Goal: Information Seeking & Learning: Find contact information

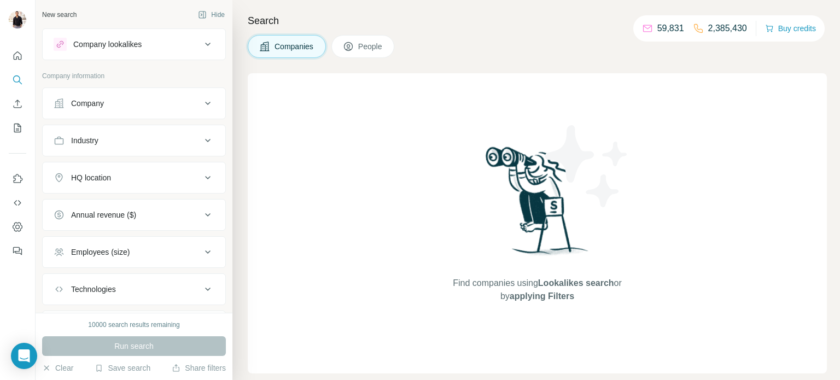
click at [146, 105] on div "Company" at bounding box center [128, 103] width 148 height 11
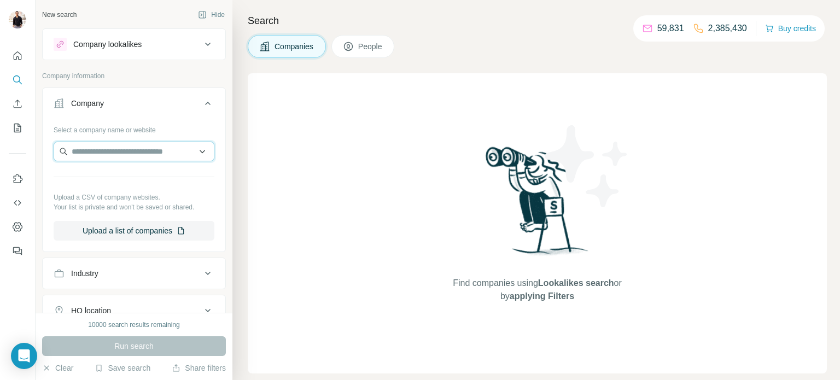
click at [120, 152] on input "text" at bounding box center [134, 152] width 161 height 20
type input "*"
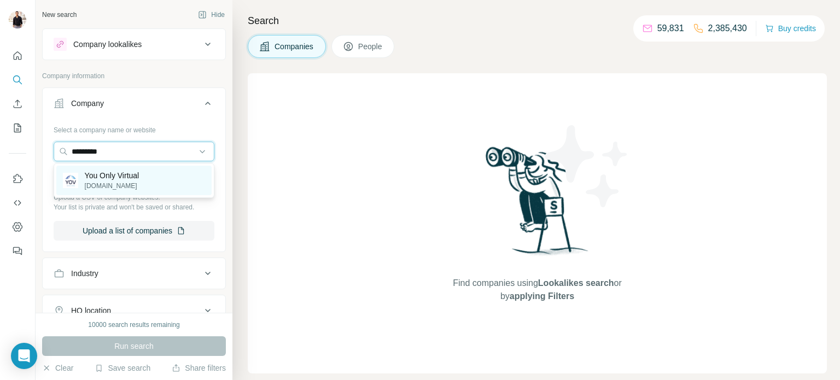
type input "*********"
click at [113, 186] on p "[DOMAIN_NAME]" at bounding box center [112, 186] width 55 height 10
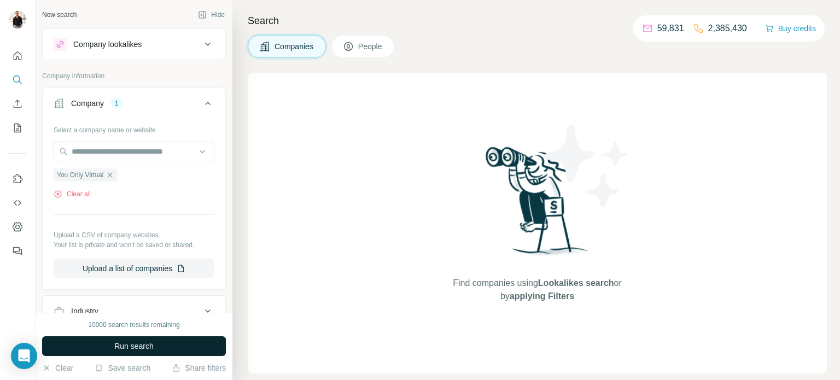
click at [124, 342] on span "Run search" at bounding box center [133, 346] width 39 height 11
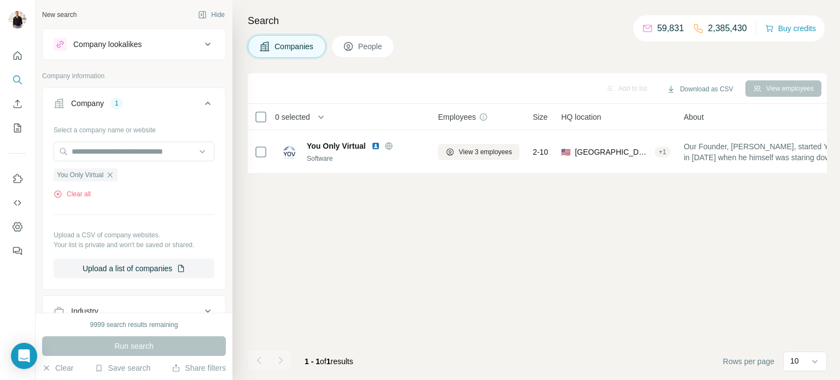
click at [363, 43] on span "People" at bounding box center [370, 46] width 25 height 11
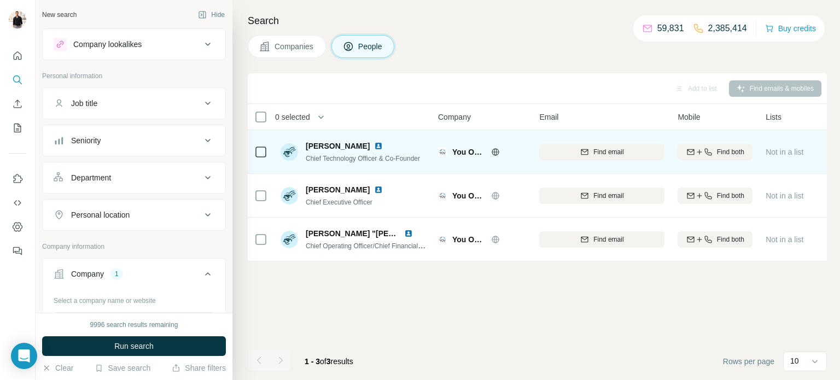
click at [266, 152] on icon at bounding box center [260, 151] width 13 height 13
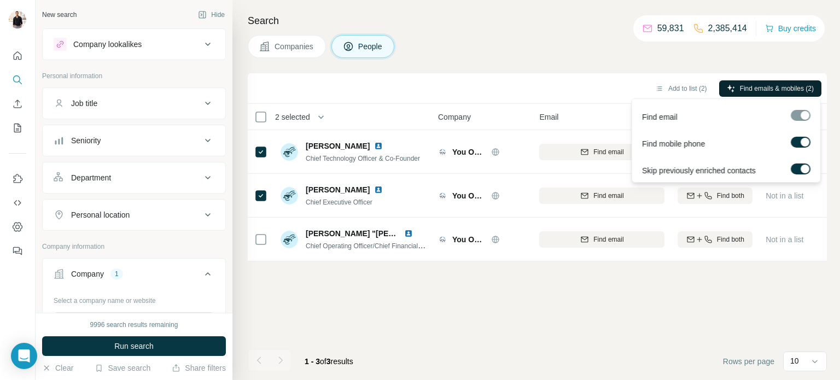
click at [750, 88] on span "Find emails & mobiles (2)" at bounding box center [777, 89] width 74 height 10
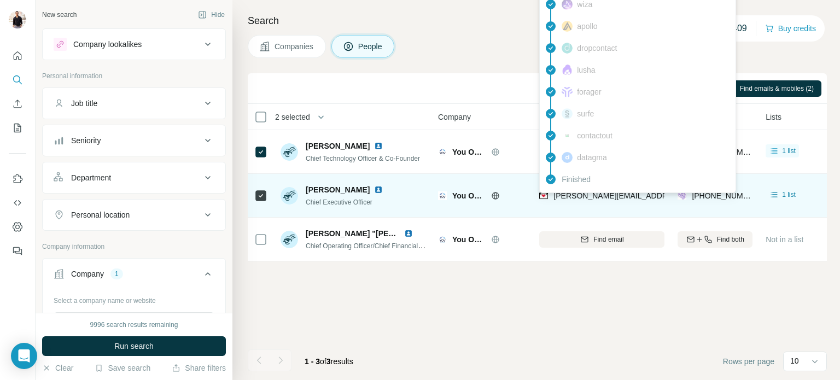
click at [601, 194] on span "[PERSON_NAME][EMAIL_ADDRESS][DOMAIN_NAME]" at bounding box center [649, 195] width 192 height 9
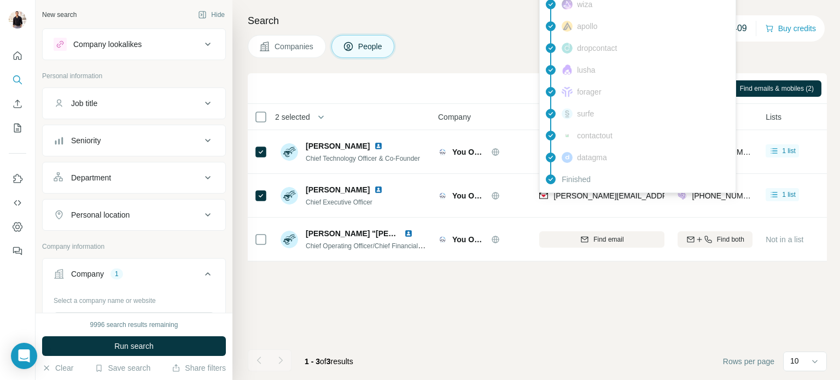
click at [451, 46] on div "Companies People" at bounding box center [537, 46] width 579 height 23
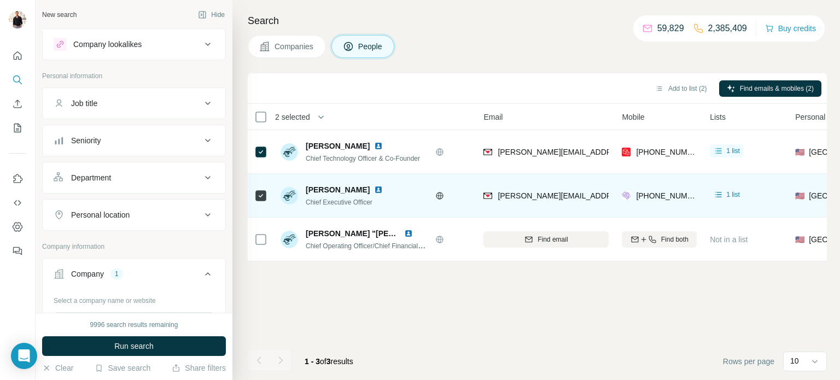
scroll to position [0, 55]
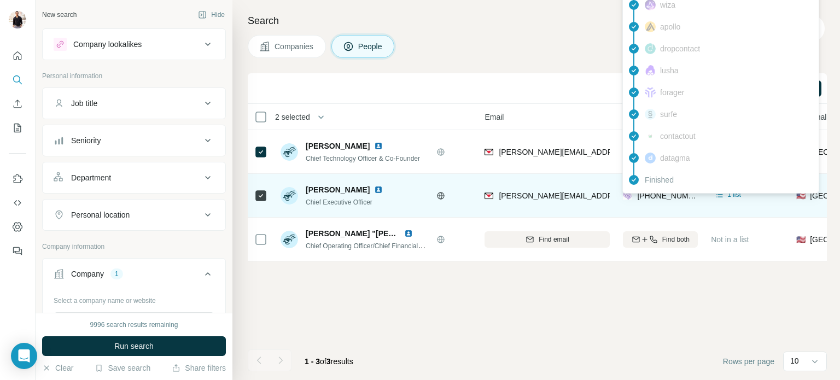
click at [668, 195] on span "[PHONE_NUMBER]" at bounding box center [671, 195] width 69 height 9
copy span "15103012667"
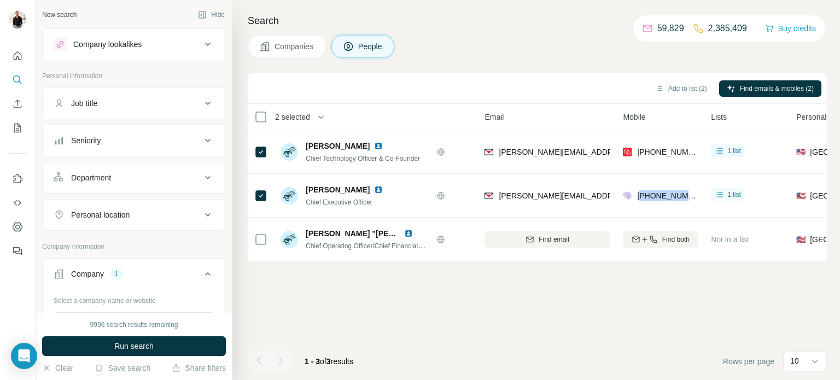
click at [579, 291] on div "Add to list (2) Find emails & mobiles (2) 2 selected People Company Email Mobil…" at bounding box center [537, 226] width 579 height 307
